Goal: Find contact information: Find contact information

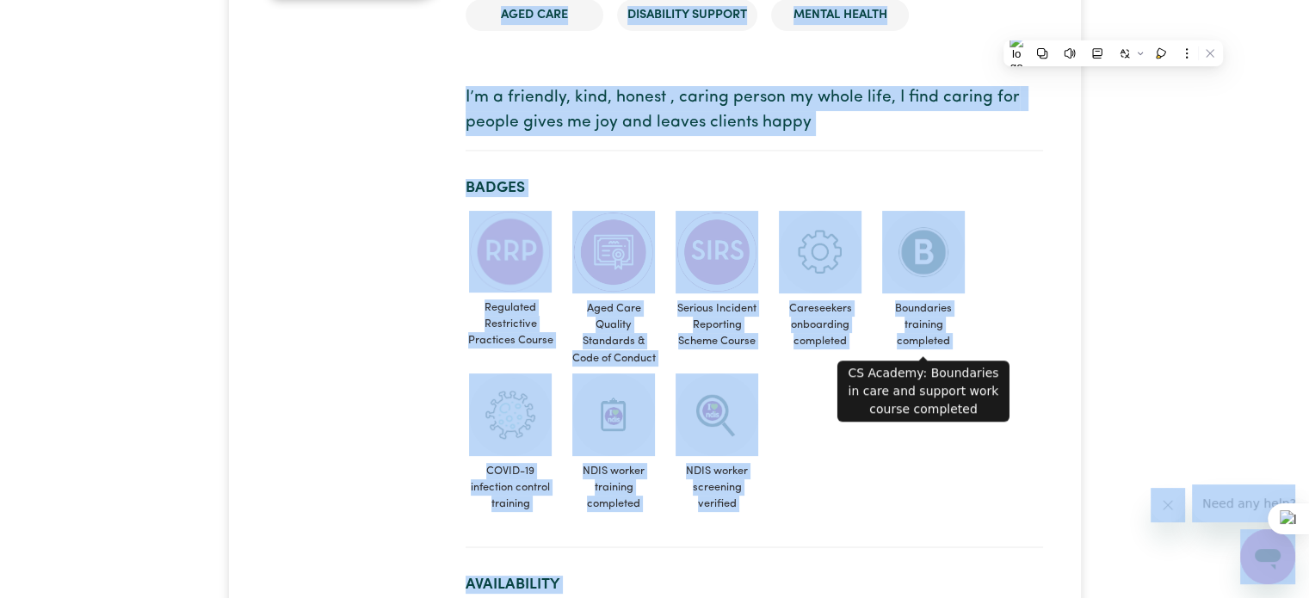
scroll to position [86, 0]
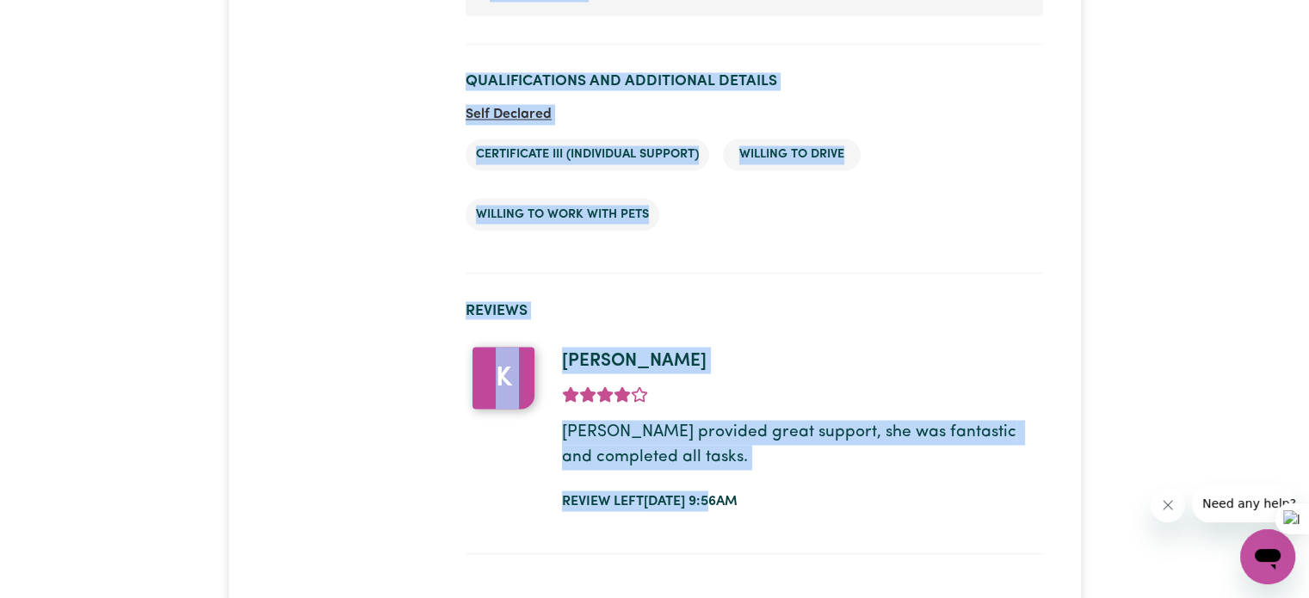
scroll to position [3073, 0]
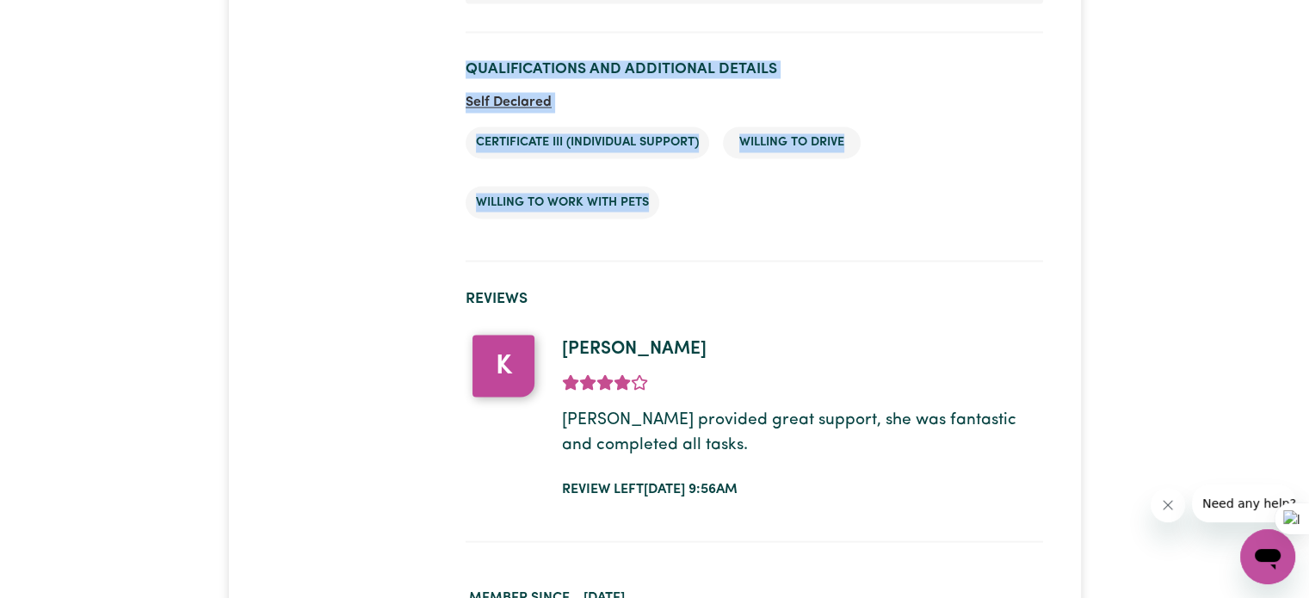
drag, startPoint x: 457, startPoint y: 92, endPoint x: 745, endPoint y: 228, distance: 318.8
copy div "Loremi DOLORSI , Ame Conse Adipi 33 elits doeiusmod Tempori Utlabo etd Mag Aliq…"
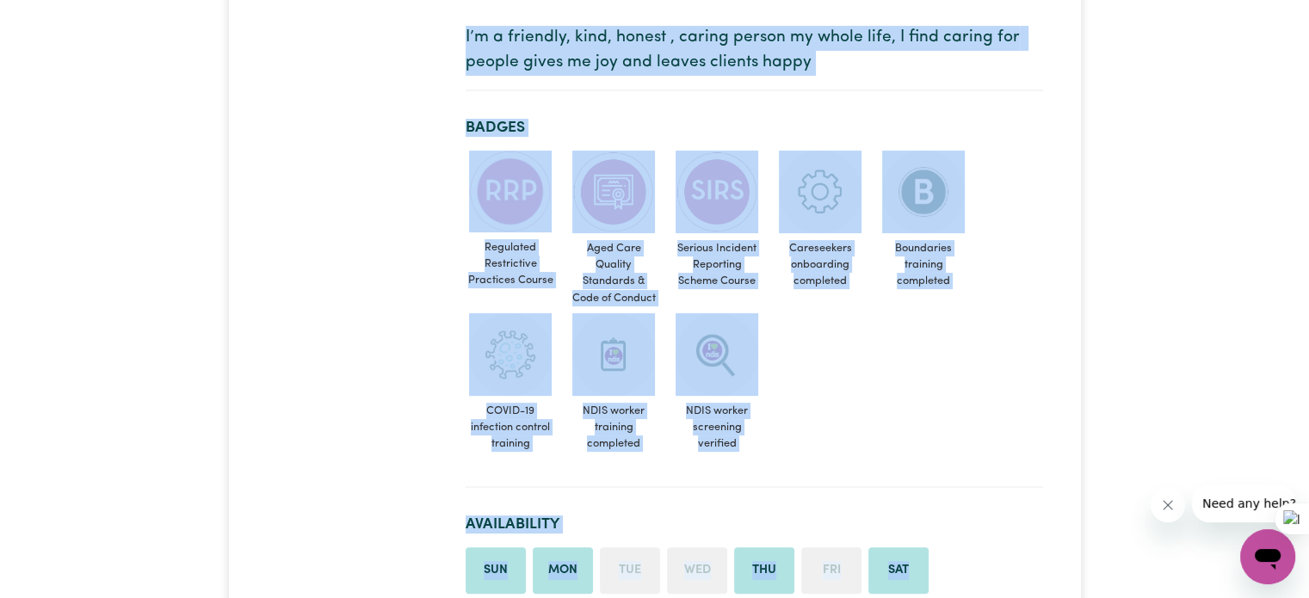
scroll to position [0, 0]
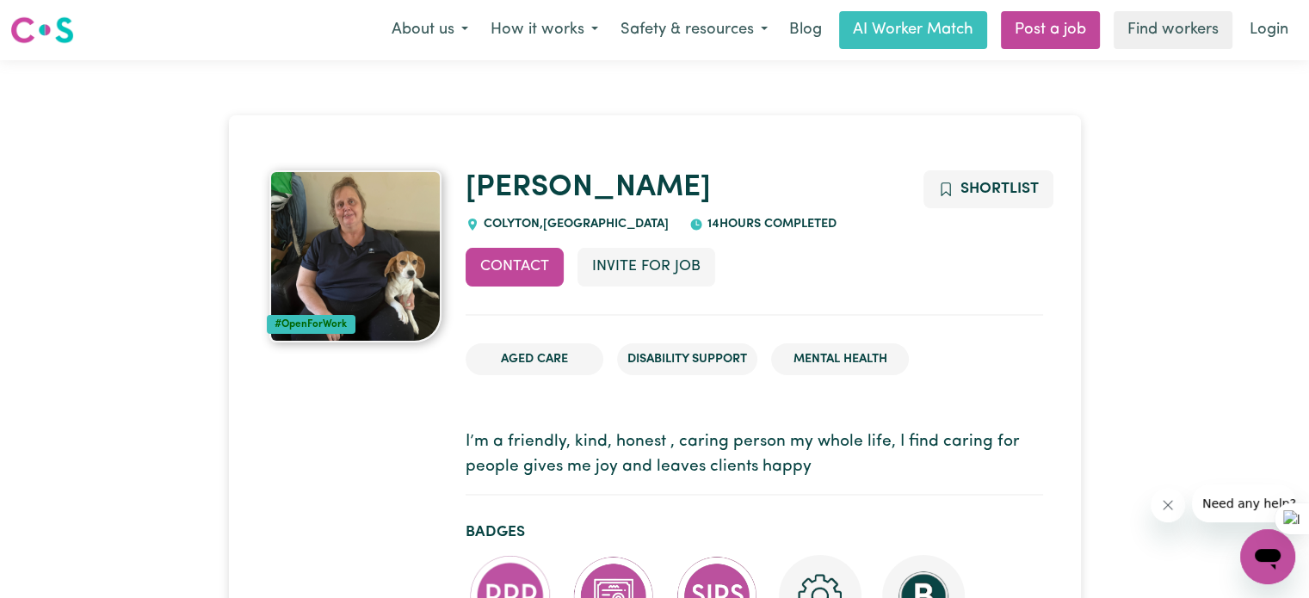
drag, startPoint x: 101, startPoint y: 299, endPoint x: 139, endPoint y: 290, distance: 38.8
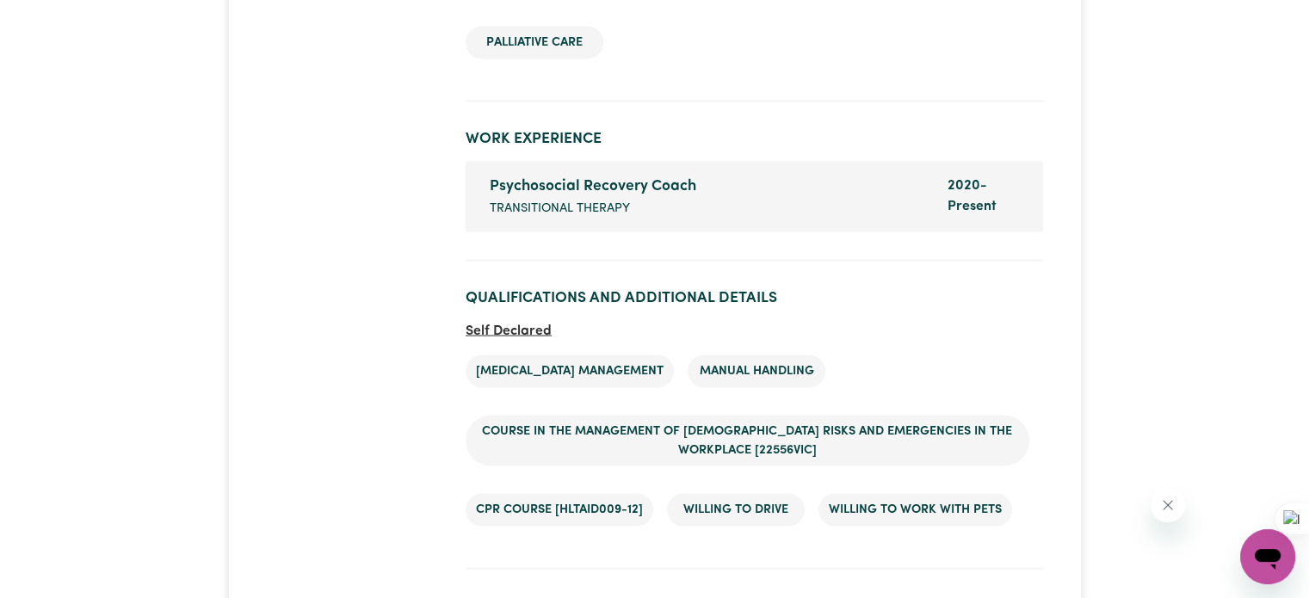
scroll to position [3626, 0]
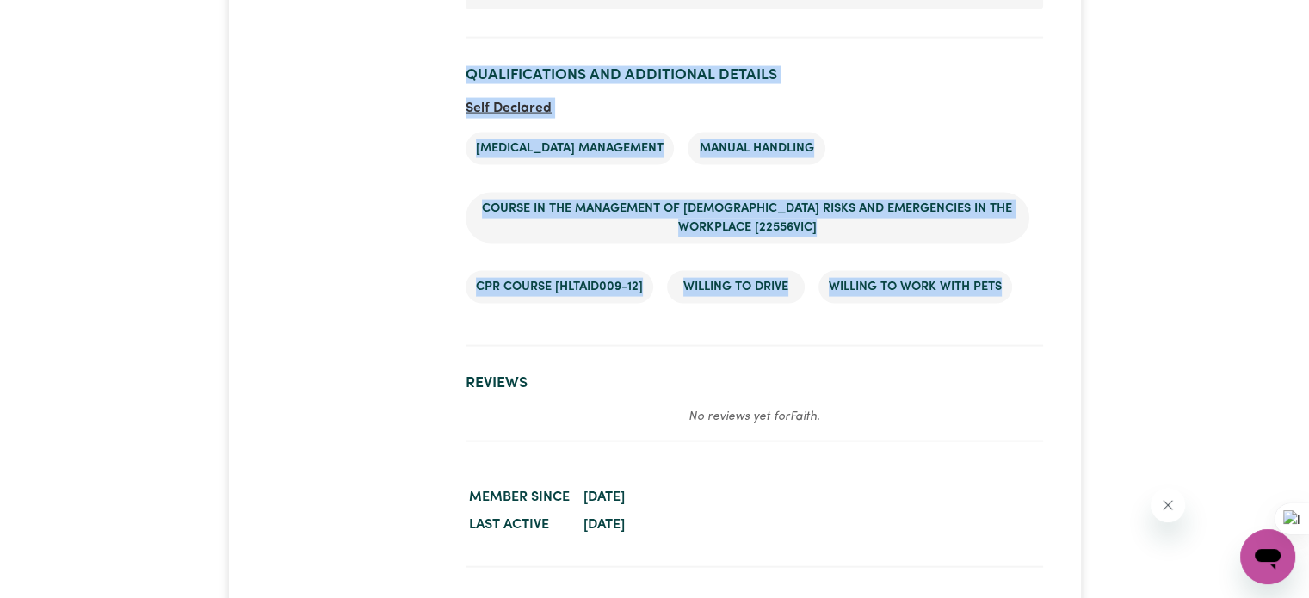
drag, startPoint x: 464, startPoint y: 180, endPoint x: 1029, endPoint y: 264, distance: 570.9
copy div "Faith She/Her SMITHFIELD , New South Wales 0 hours completed Contact Invite for…"
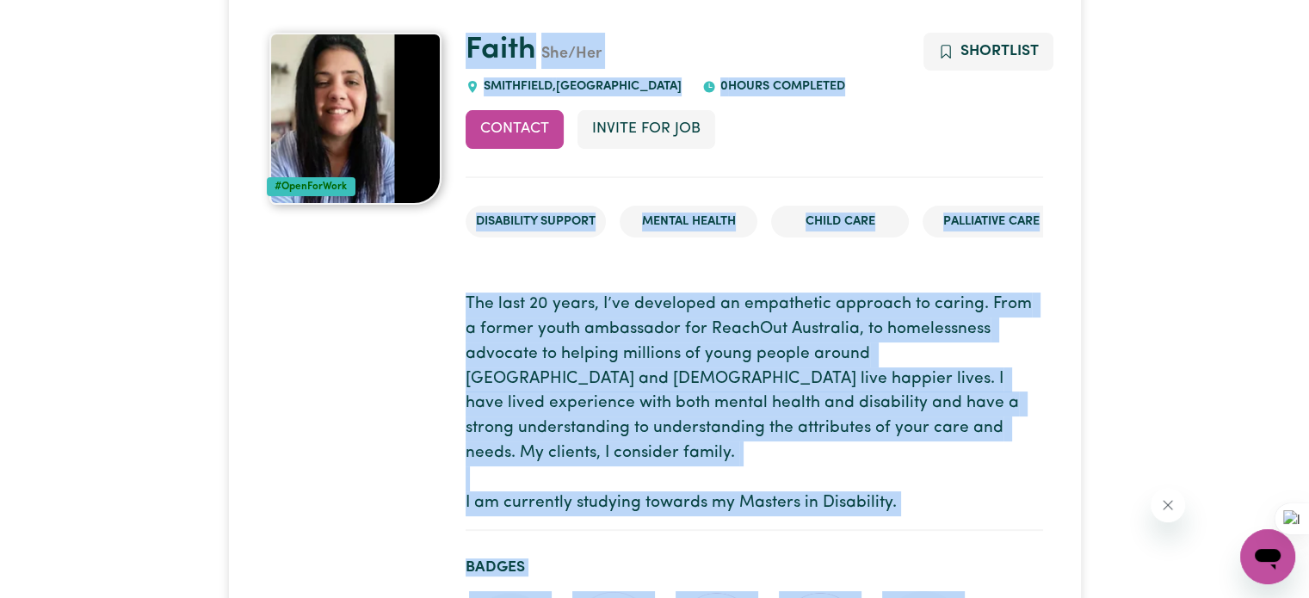
scroll to position [0, 0]
